Goal: Information Seeking & Learning: Learn about a topic

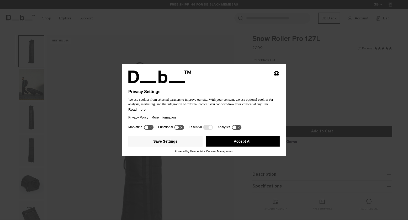
click at [235, 140] on button "Accept All" at bounding box center [243, 141] width 74 height 11
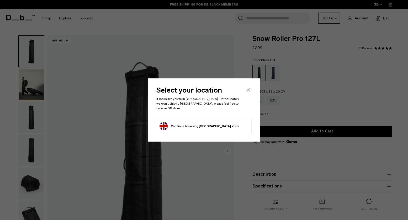
click at [215, 122] on button "Continue browsing [GEOGRAPHIC_DATA] store Continue shopping in [GEOGRAPHIC_DATA]" at bounding box center [200, 126] width 80 height 8
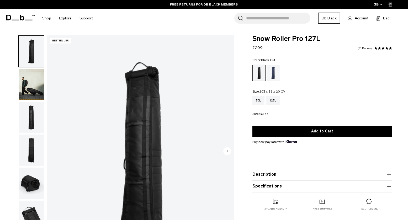
click at [28, 84] on img "button" at bounding box center [31, 85] width 25 height 32
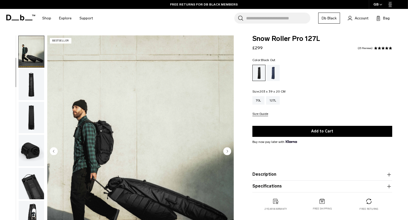
scroll to position [33, 0]
click at [28, 91] on img "button" at bounding box center [31, 85] width 25 height 32
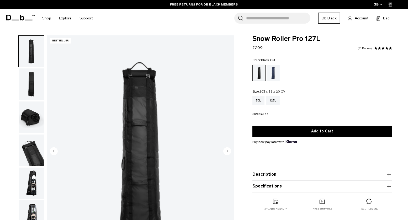
click at [29, 98] on img "button" at bounding box center [31, 85] width 25 height 32
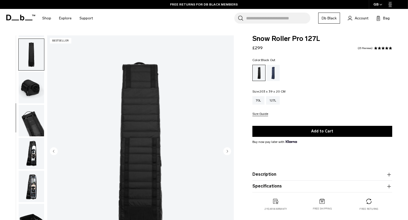
scroll to position [96, 0]
click at [29, 98] on img "button" at bounding box center [31, 88] width 25 height 32
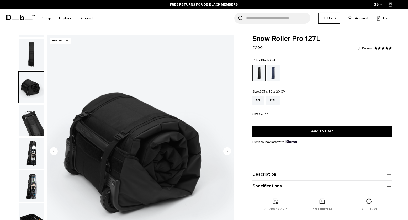
click at [31, 107] on img "button" at bounding box center [31, 121] width 25 height 32
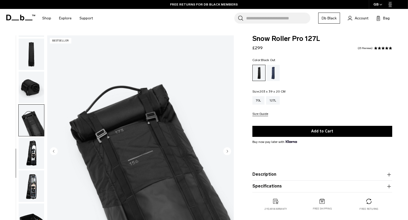
click at [31, 114] on img "button" at bounding box center [31, 121] width 25 height 32
click at [32, 147] on img "button" at bounding box center [31, 154] width 25 height 32
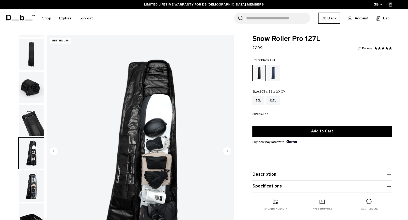
scroll to position [43, 0]
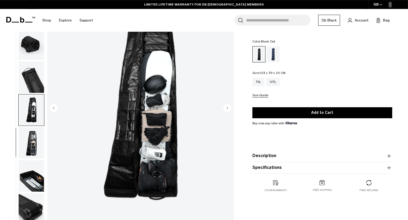
click at [34, 138] on img "button" at bounding box center [31, 143] width 25 height 32
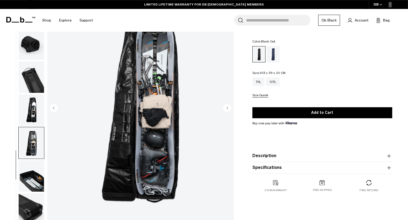
click at [34, 112] on img "button" at bounding box center [31, 111] width 25 height 32
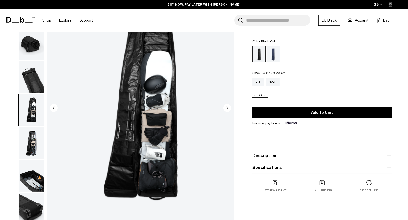
scroll to position [0, 0]
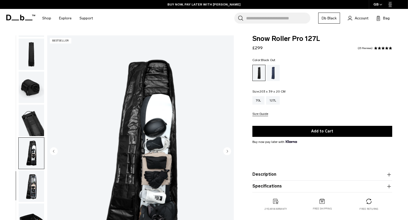
click at [227, 150] on circle "Next slide" at bounding box center [227, 152] width 8 height 8
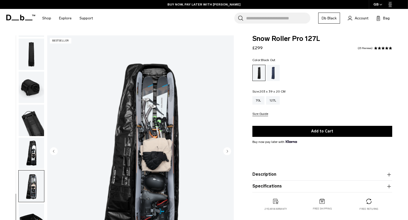
click at [227, 150] on circle "Next slide" at bounding box center [227, 152] width 8 height 8
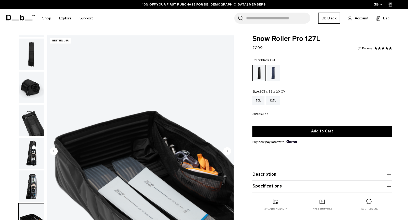
scroll to position [37, 0]
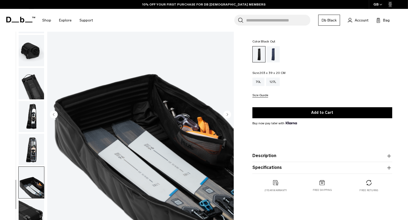
click at [229, 114] on circle "Next slide" at bounding box center [227, 115] width 8 height 8
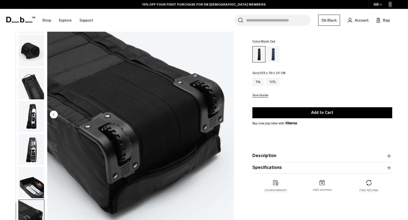
click at [229, 114] on img "10 / 10" at bounding box center [140, 115] width 187 height 233
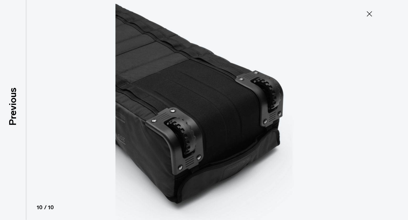
click at [229, 113] on img at bounding box center [204, 110] width 236 height 220
click at [371, 15] on icon at bounding box center [369, 13] width 5 height 5
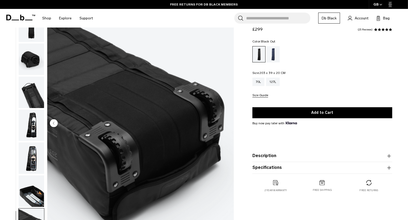
scroll to position [0, 0]
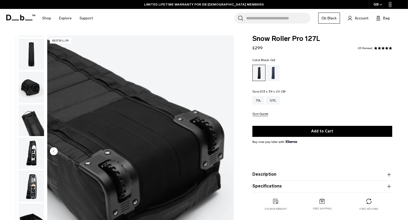
click at [32, 126] on img "button" at bounding box center [31, 121] width 25 height 32
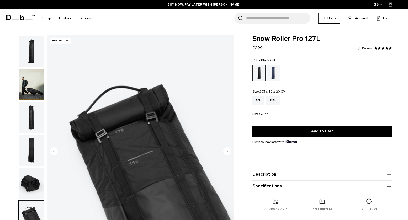
scroll to position [96, 0]
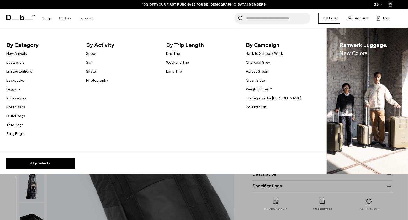
click at [89, 55] on link "Snow" at bounding box center [90, 54] width 9 height 6
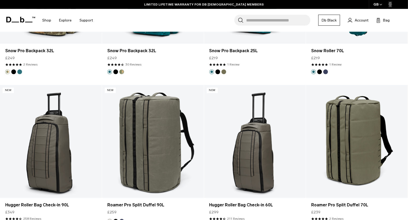
scroll to position [1586, 0]
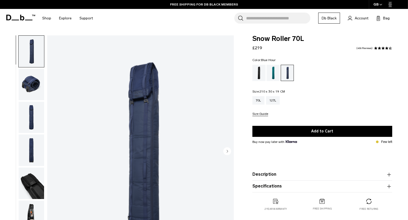
click at [37, 116] on img "button" at bounding box center [31, 118] width 25 height 32
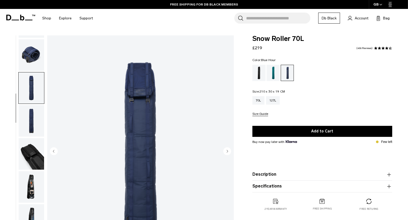
scroll to position [30, 0]
click at [28, 123] on img "button" at bounding box center [31, 121] width 25 height 32
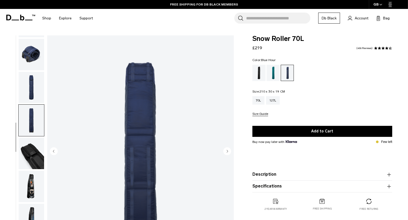
click at [28, 148] on img "button" at bounding box center [31, 154] width 25 height 32
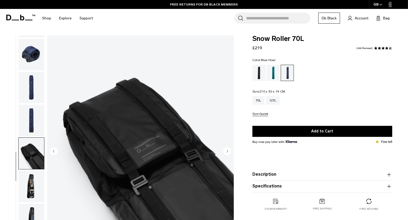
click at [28, 188] on img "button" at bounding box center [31, 187] width 25 height 32
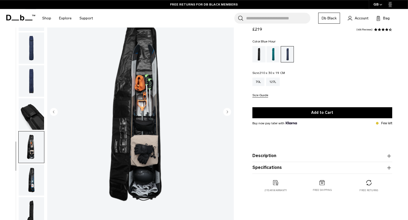
scroll to position [45, 0]
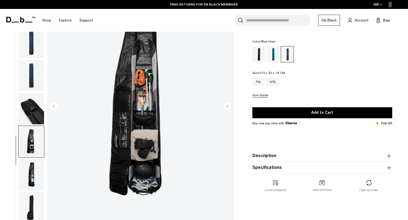
click at [31, 175] on img "button" at bounding box center [31, 175] width 25 height 32
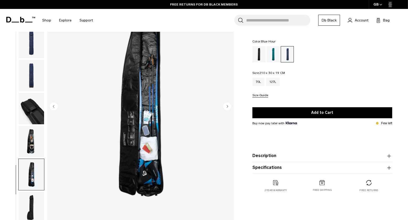
scroll to position [82, 0]
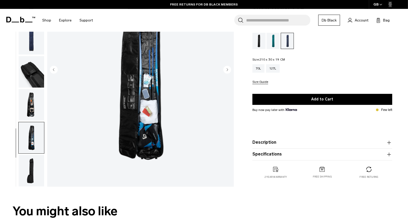
click at [31, 175] on img "button" at bounding box center [31, 171] width 25 height 32
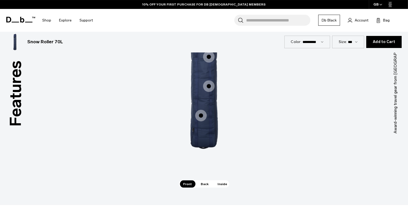
scroll to position [707, 0]
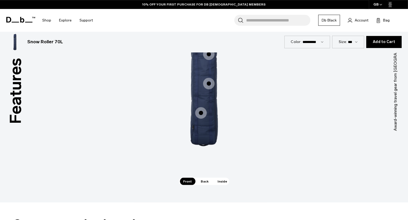
click at [202, 111] on span "1 / 3" at bounding box center [201, 113] width 12 height 12
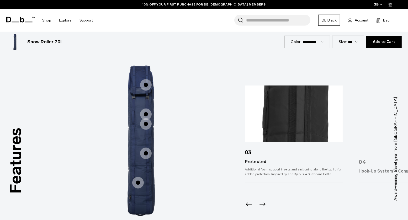
scroll to position [630, 0]
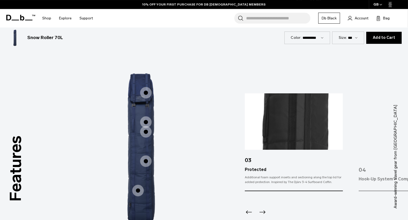
click at [148, 159] on span "1 / 3" at bounding box center [146, 162] width 12 height 12
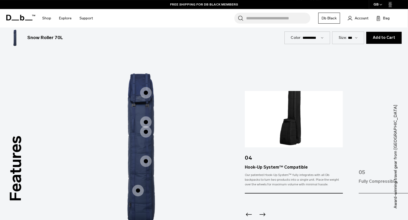
click at [149, 133] on span "1 / 3" at bounding box center [146, 132] width 12 height 12
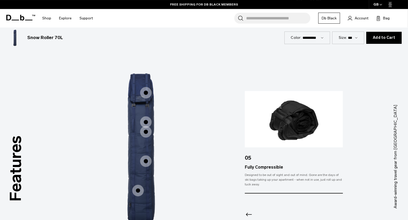
click at [148, 117] on span "1 / 3" at bounding box center [146, 123] width 12 height 12
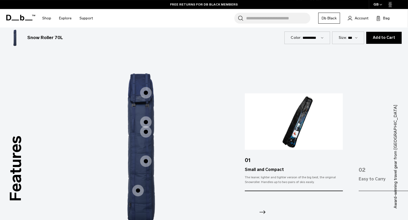
click at [147, 95] on span "1 / 3" at bounding box center [146, 93] width 12 height 12
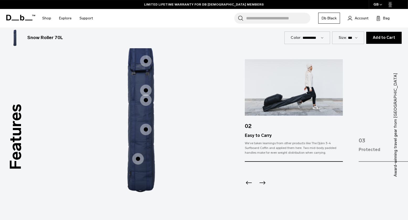
scroll to position [665, 0]
